Goal: Manage account settings

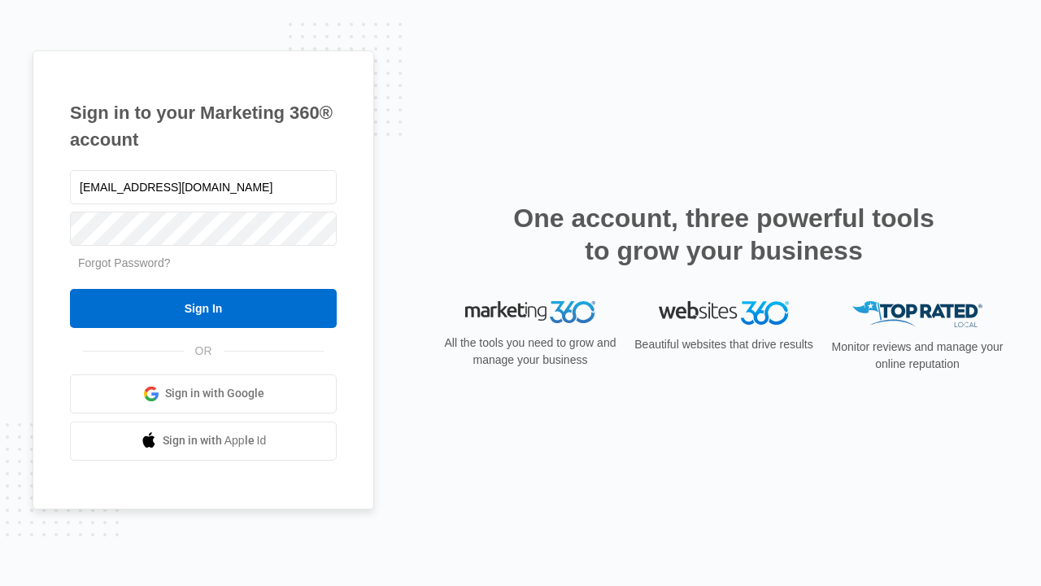
type input "dankie614@gmail.com"
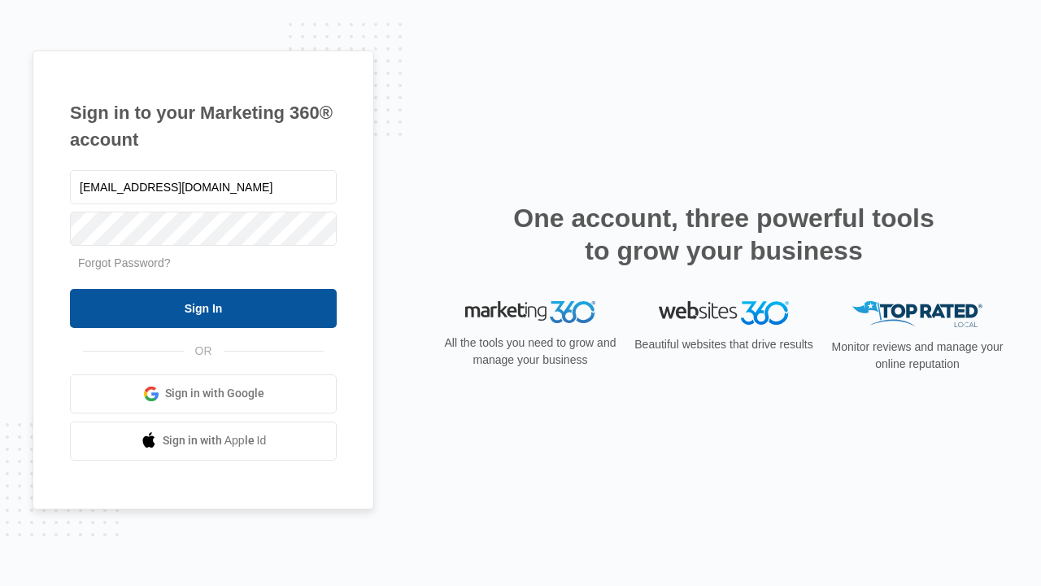
click at [203, 307] on input "Sign In" at bounding box center [203, 308] width 267 height 39
